Goal: Use online tool/utility: Utilize a website feature to perform a specific function

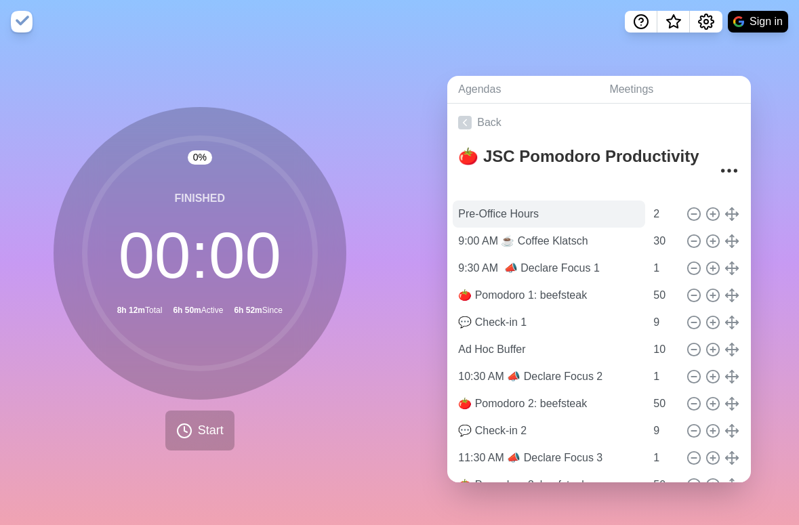
scroll to position [77, 0]
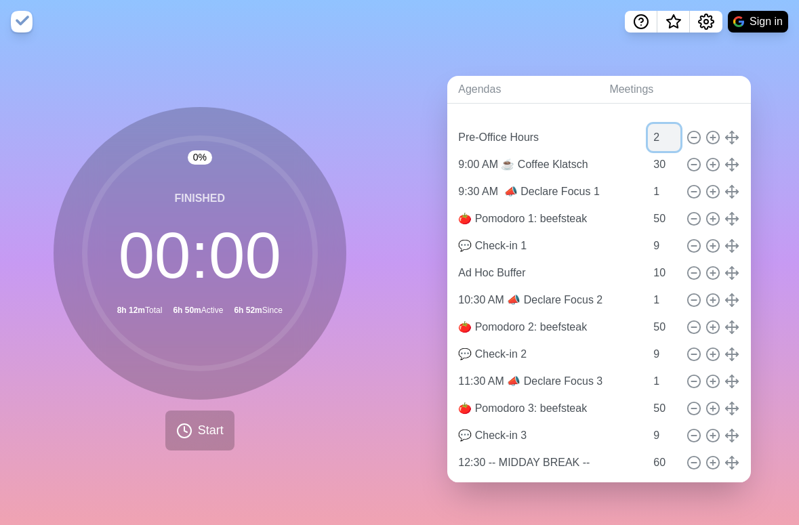
click at [648, 133] on input "2" at bounding box center [664, 137] width 33 height 27
click at [648, 263] on input "10" at bounding box center [664, 273] width 33 height 27
type input "0"
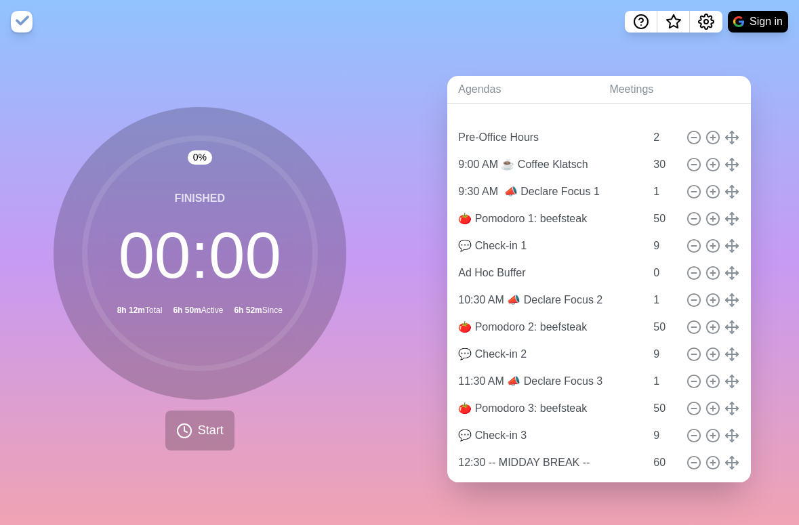
click at [753, 255] on div "Agendas Meetings Back 🍅 JSC Pomodoro Productivity Pre-Office Hours 2 9:00 AM ☕ …" at bounding box center [600, 284] width 400 height 482
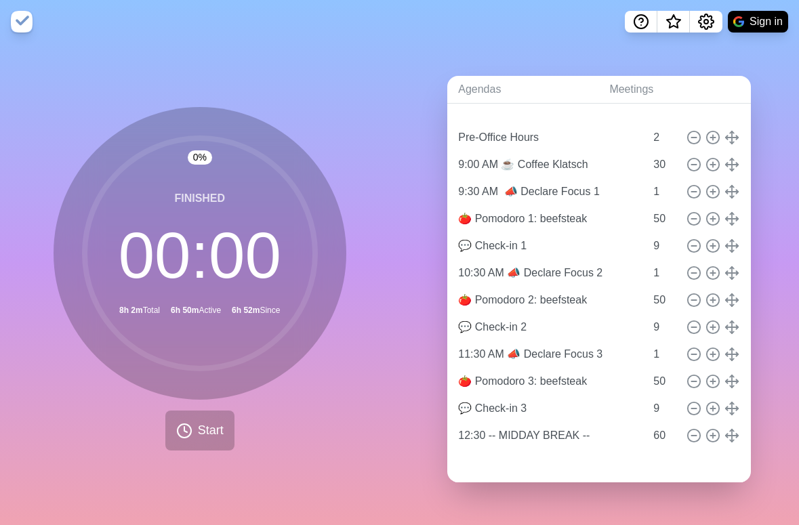
type input "🍅 Pomodoro 2: beefsteak"
type input "50"
type input "💬 Check-in 2"
type input "9"
type input "11:30 AM 📣 Declare Focus 3"
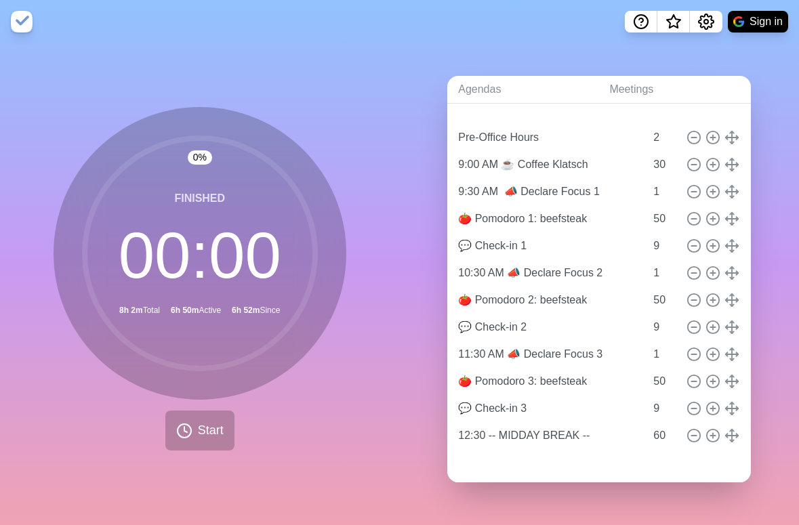
type input "1"
type input "🍅 Pomodoro 3: beefsteak"
type input "50"
type input "💬 Check-in 3"
type input "9"
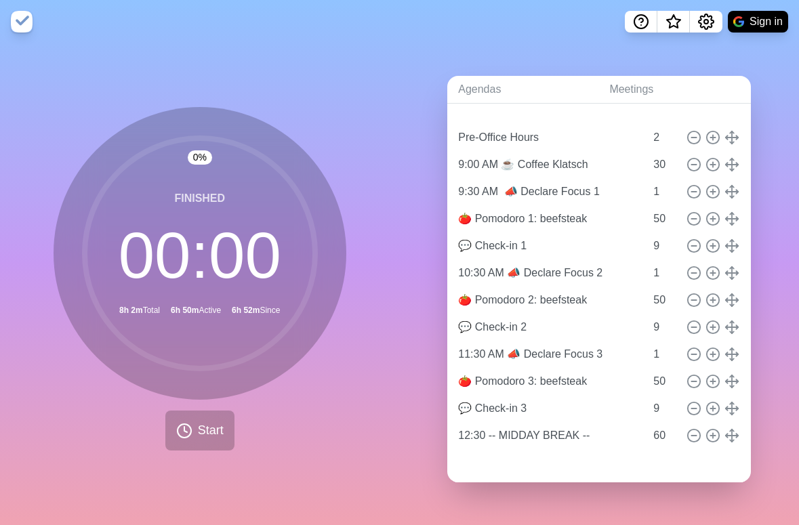
type input "12:30 -- MIDDAY BREAK --"
type input "60"
type input "Ad Hoc Buffer"
type input "0"
type input "10:30 AM 📣 Declare Focus 2"
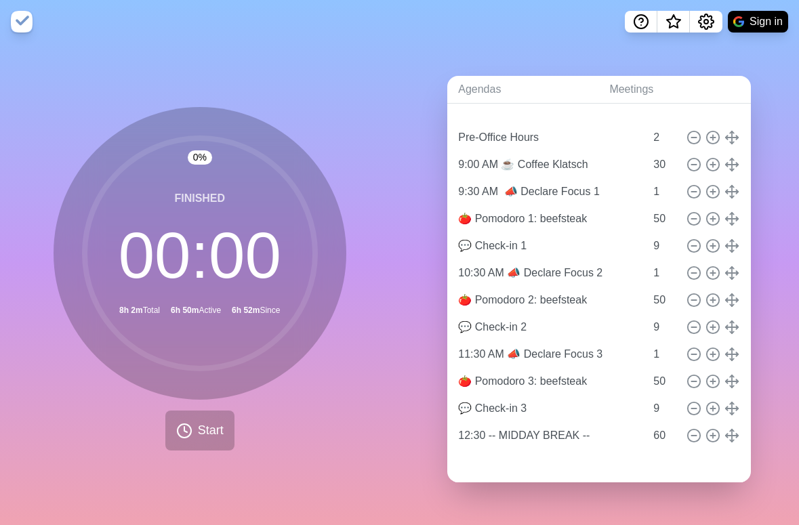
type input "1"
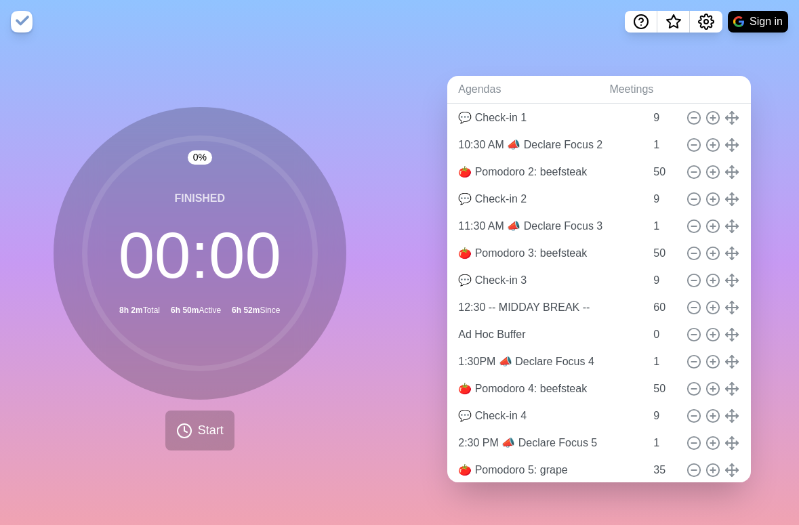
scroll to position [214, 0]
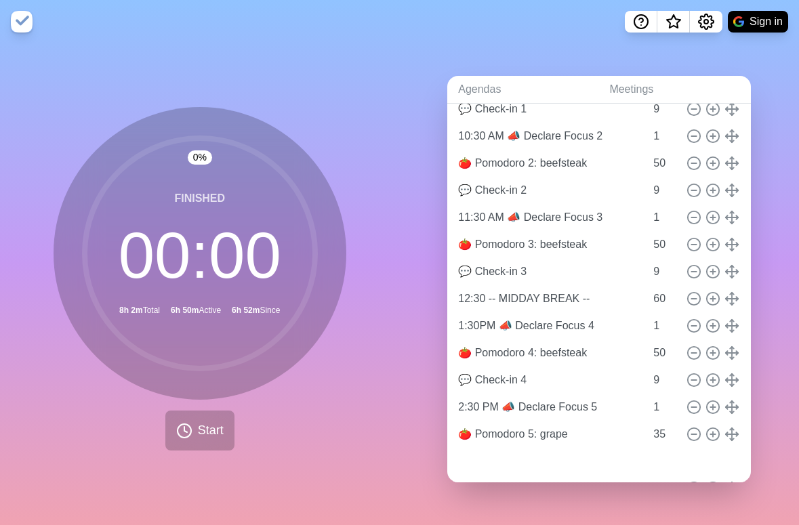
type input "🍅 Pomodoro 4: beefsteak"
type input "50"
type input "💬 Check-in 4"
type input "9"
type input "2:30 PM 📣 Declare Focus 5"
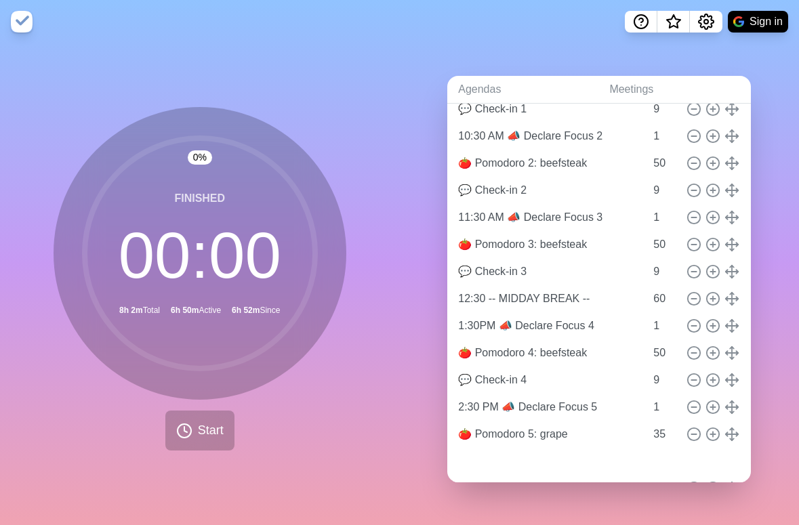
type input "1"
type input "🍅 Pomodoro 5: grape"
type input "35"
type input "Ad Hoc Buffer"
type input "0"
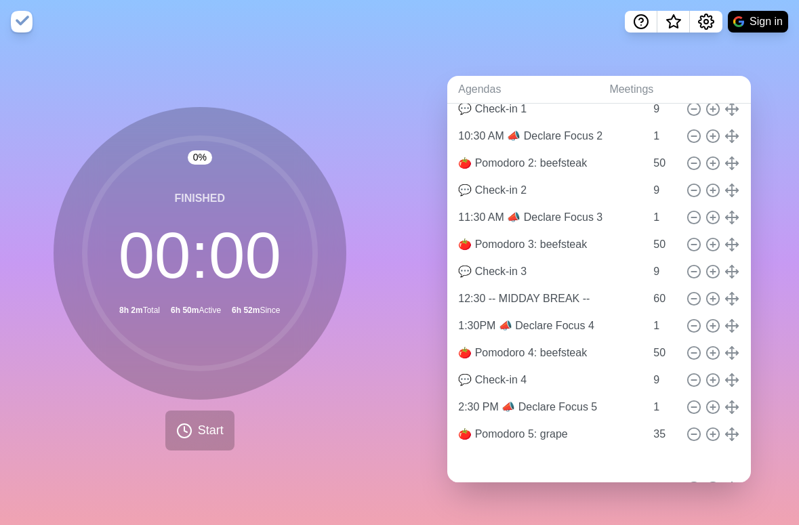
type input "1:30PM 📣 Declare Focus 4"
type input "1"
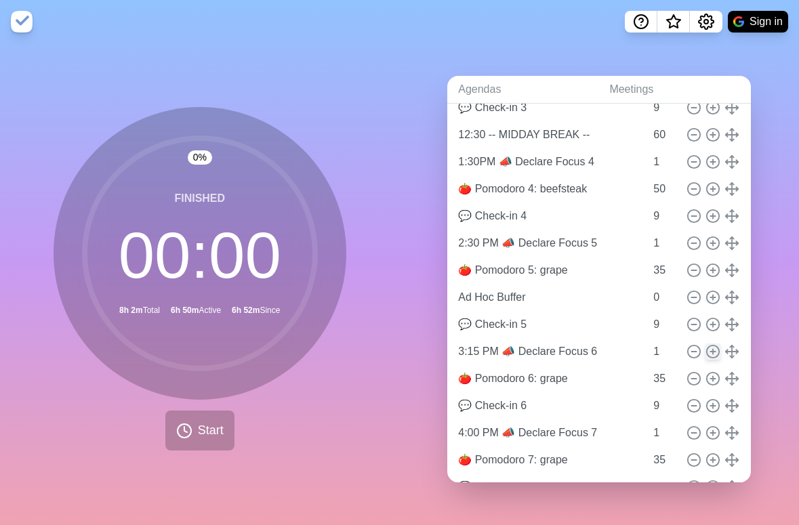
scroll to position [379, 0]
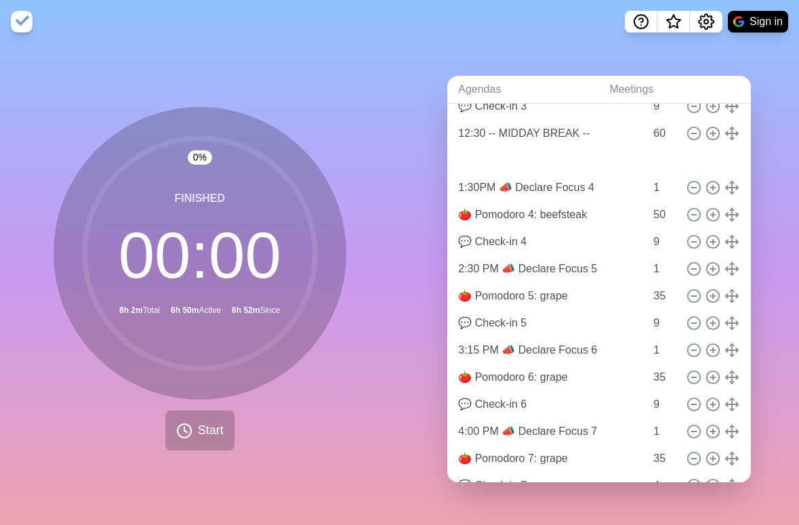
type input "Ad Hoc Buffer"
type input "0"
type input "1:30PM 📣 Declare Focus 4"
type input "1"
type input "🍅 Pomodoro 4: beefsteak"
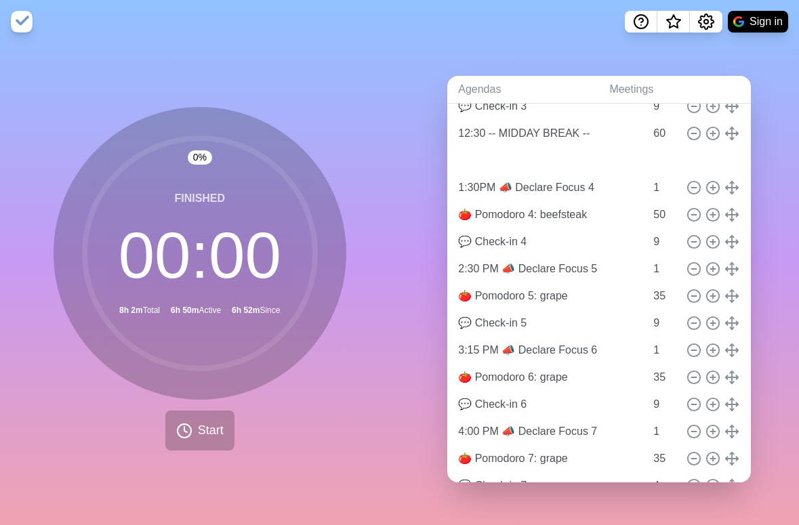
type input "50"
type input "💬 Check-in 4"
type input "9"
type input "2:30 PM 📣 Declare Focus 5"
type input "1"
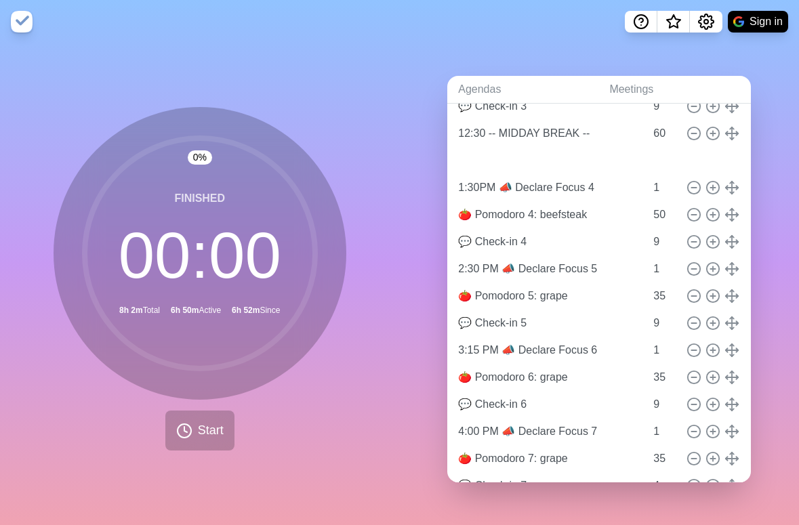
type input "🍅 Pomodoro 5: grape"
type input "35"
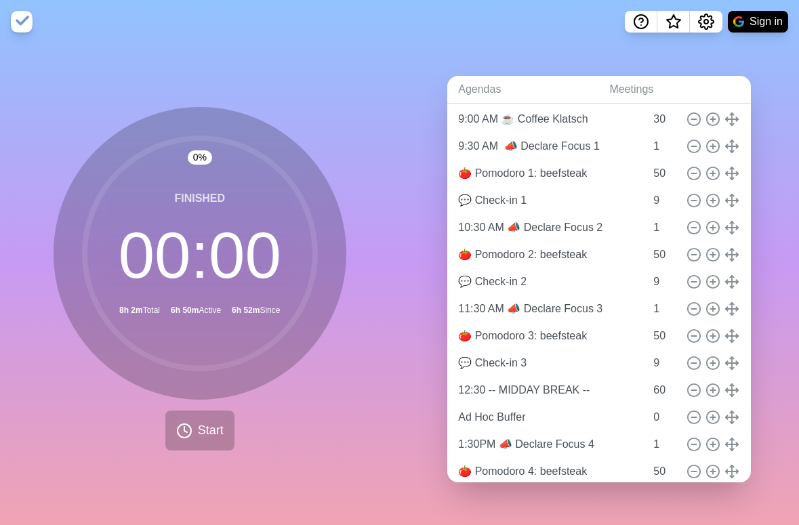
scroll to position [0, 0]
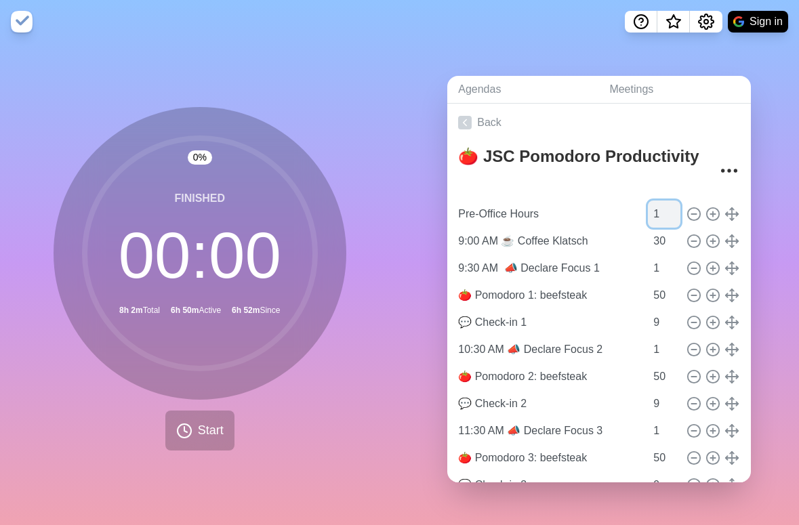
click at [658, 210] on input "1" at bounding box center [664, 214] width 33 height 27
click at [658, 210] on input "0" at bounding box center [664, 214] width 33 height 27
drag, startPoint x: 645, startPoint y: 205, endPoint x: 634, endPoint y: 205, distance: 10.9
click at [648, 205] on input "0" at bounding box center [664, 214] width 33 height 27
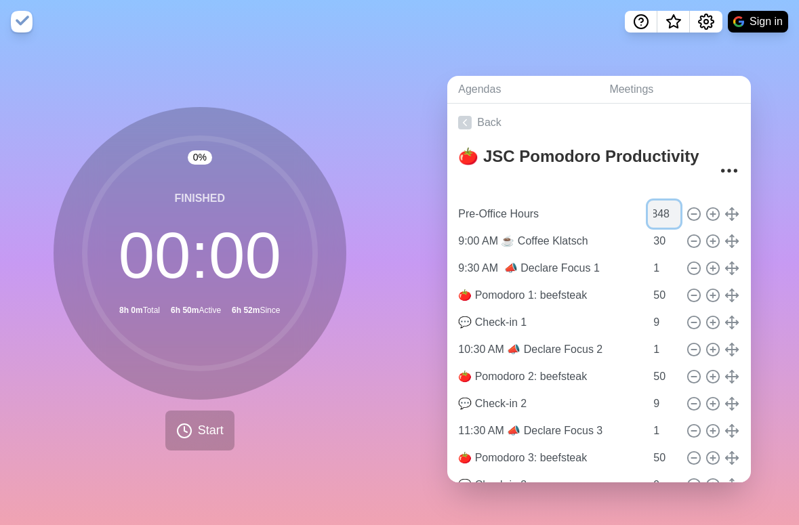
type input "848"
click at [216, 422] on span "Start" at bounding box center [211, 431] width 26 height 18
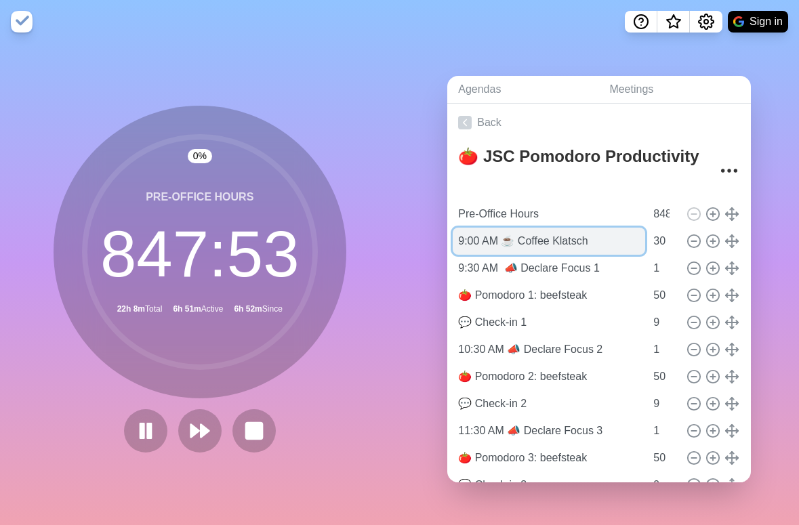
drag, startPoint x: 498, startPoint y: 236, endPoint x: 498, endPoint y: 247, distance: 10.8
click at [498, 236] on input "9:00 AM ☕ Coffee Klatsch" at bounding box center [549, 241] width 193 height 27
drag, startPoint x: 498, startPoint y: 239, endPoint x: 449, endPoint y: 235, distance: 48.9
click at [453, 235] on input "9:00 AM ☕ Coffee Klatsch" at bounding box center [549, 241] width 193 height 27
click at [470, 237] on input "9:00 AM ☕ Coffee Klatsch" at bounding box center [549, 241] width 193 height 27
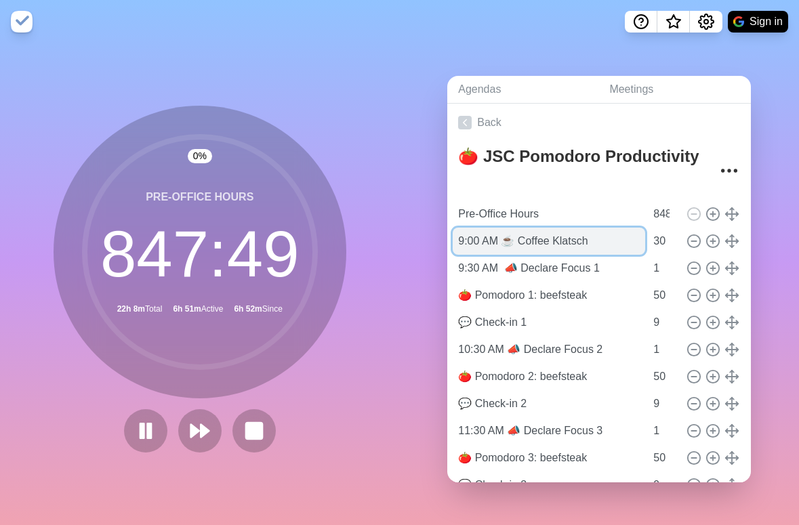
click at [470, 237] on input "9:00 AM ☕ Coffee Klatsch" at bounding box center [549, 241] width 193 height 27
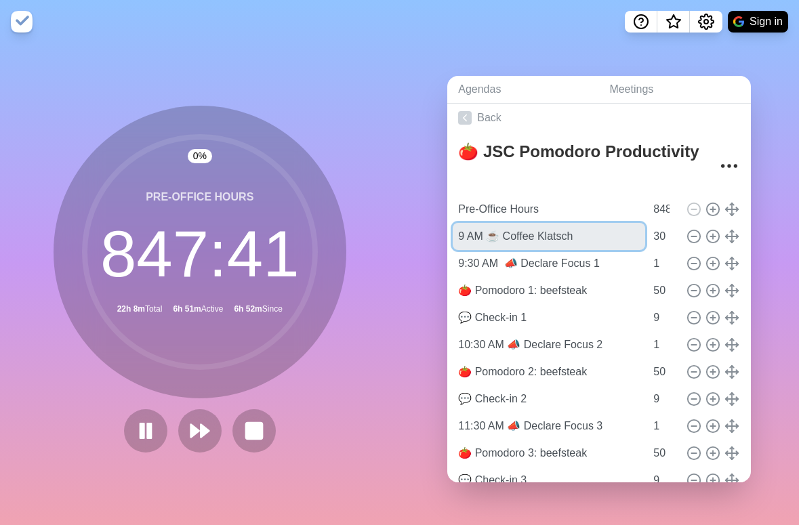
drag, startPoint x: 484, startPoint y: 233, endPoint x: 446, endPoint y: 231, distance: 38.0
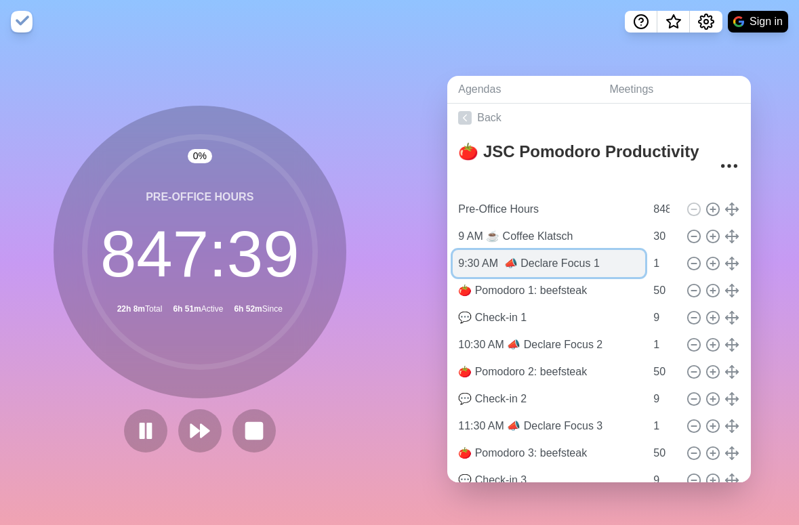
click at [485, 263] on input "9:30 AM 📣 Declare Focus 1" at bounding box center [549, 263] width 193 height 27
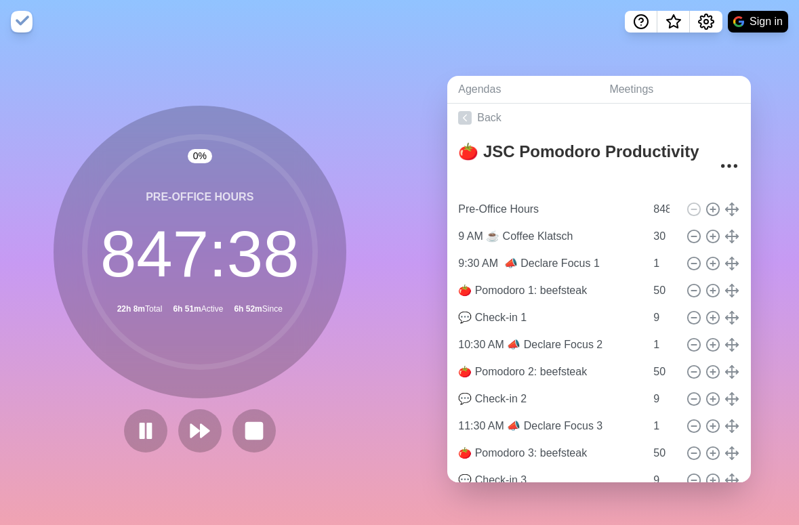
click at [427, 251] on div "Agendas Meetings Back 🍅 JSC Pomodoro Productivity Pre-Office Hours 848 9 AM ☕ C…" at bounding box center [600, 284] width 400 height 482
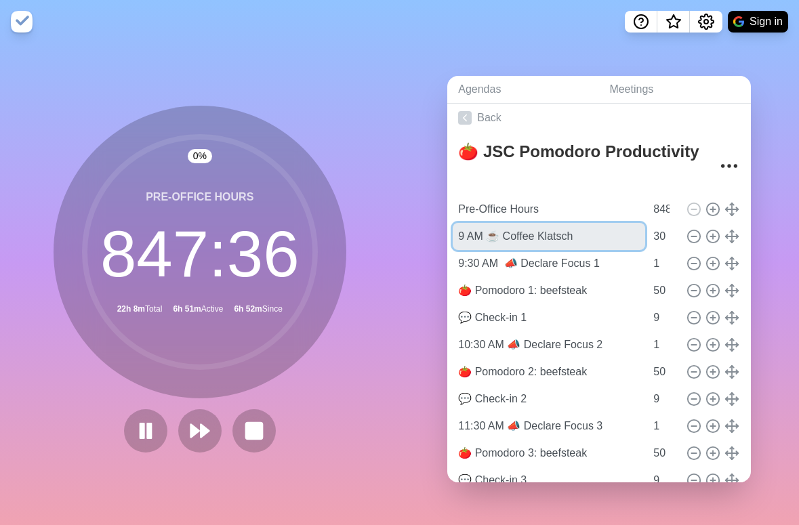
drag, startPoint x: 483, startPoint y: 231, endPoint x: 447, endPoint y: 231, distance: 35.9
type input "☕ Coffee Klatsch"
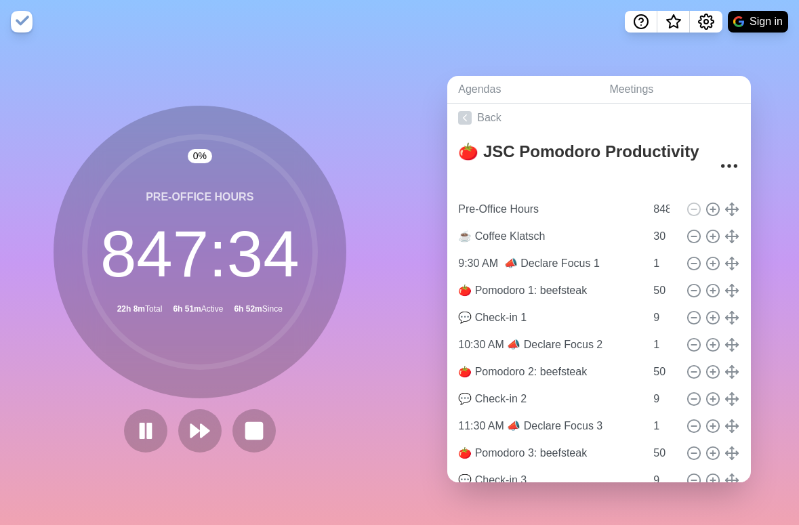
click at [418, 268] on div "Agendas Meetings Back 🍅 JSC Pomodoro Productivity Pre-Office Hours 848 ☕ Coffee…" at bounding box center [600, 284] width 400 height 482
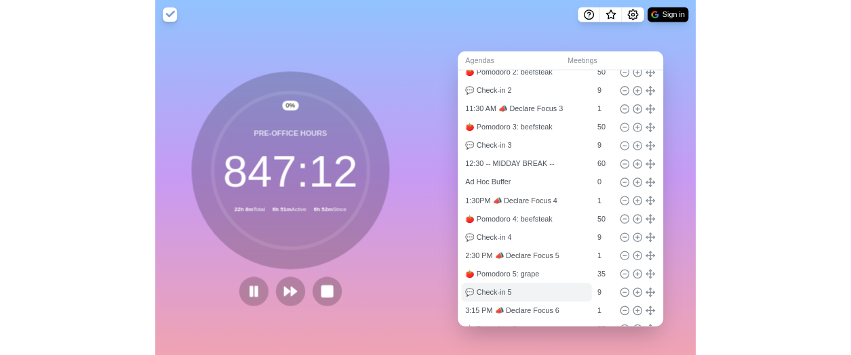
scroll to position [0, 0]
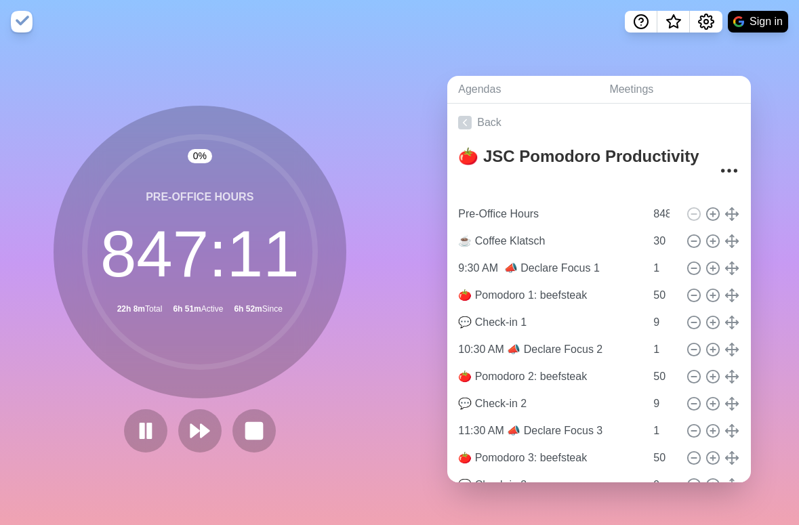
click at [428, 161] on div "Agendas Meetings Back 🍅 JSC Pomodoro Productivity Pre-Office Hours 848 ☕ Coffee…" at bounding box center [600, 284] width 400 height 482
click at [426, 175] on div "Agendas Meetings Back 🍅 JSC Pomodoro Productivity Pre-Office Hours 848 ☕ Coffee…" at bounding box center [600, 284] width 400 height 482
